Goal: Task Accomplishment & Management: Use online tool/utility

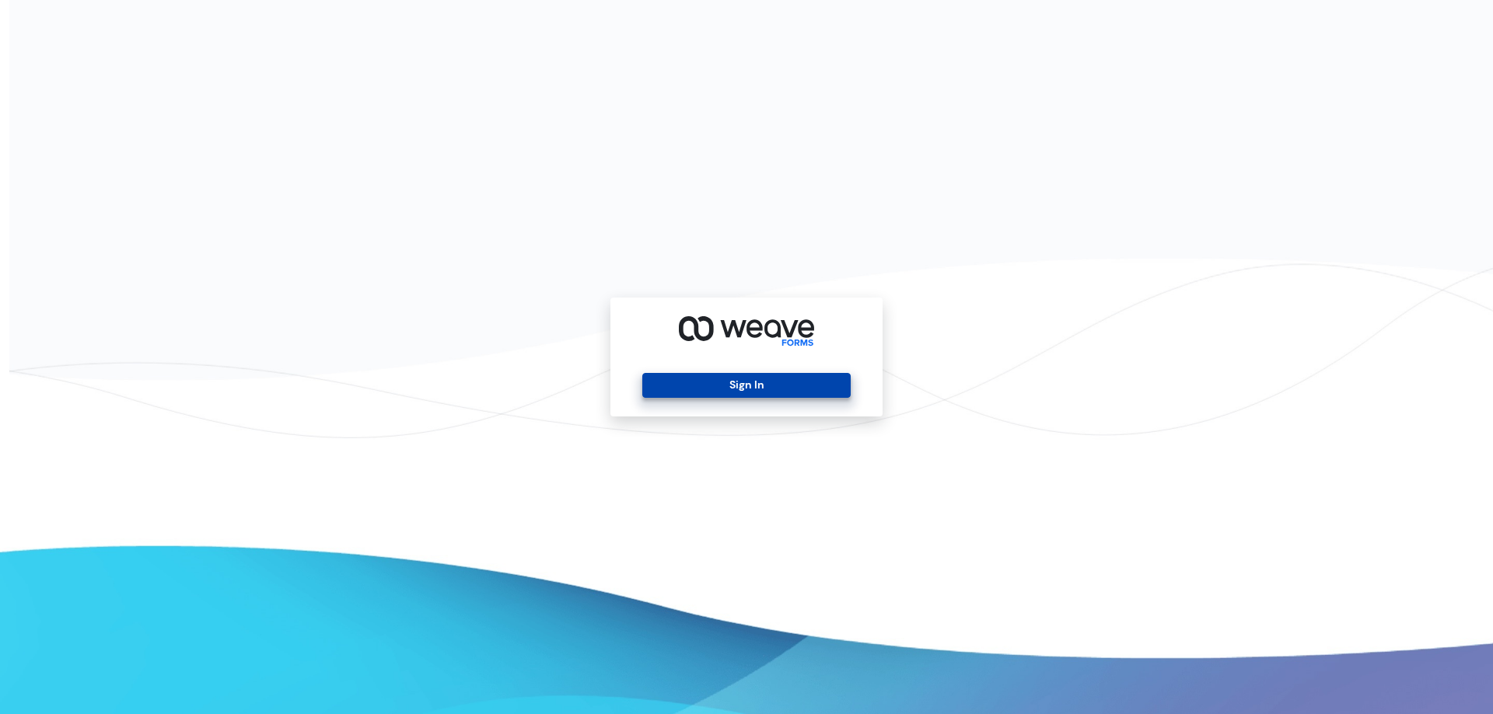
click at [755, 391] on button "Sign In" at bounding box center [746, 385] width 208 height 25
